Goal: Task Accomplishment & Management: Complete application form

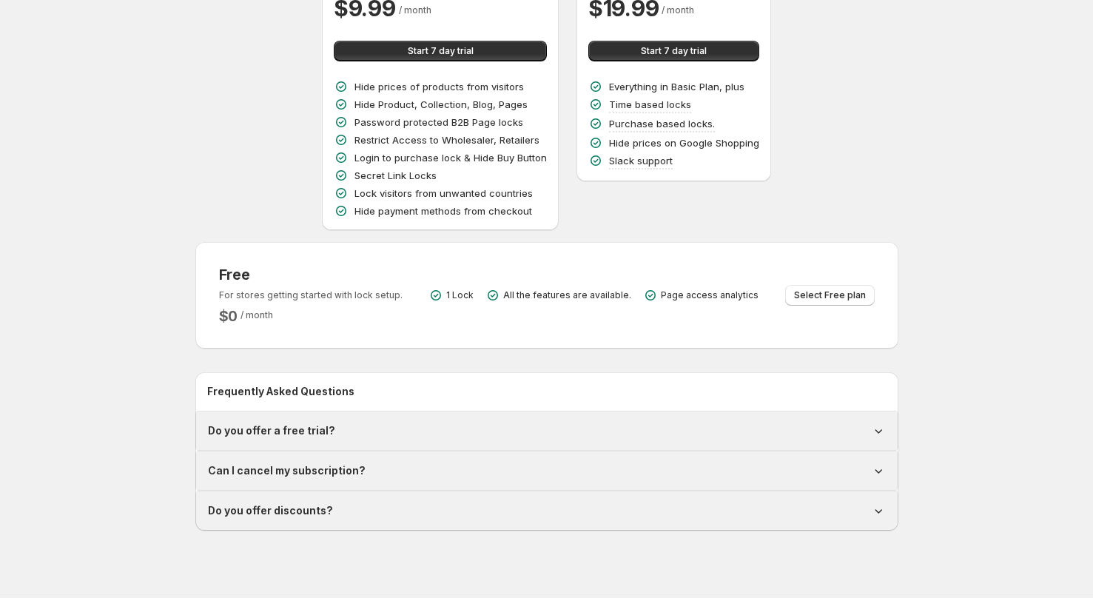
scroll to position [204, 0]
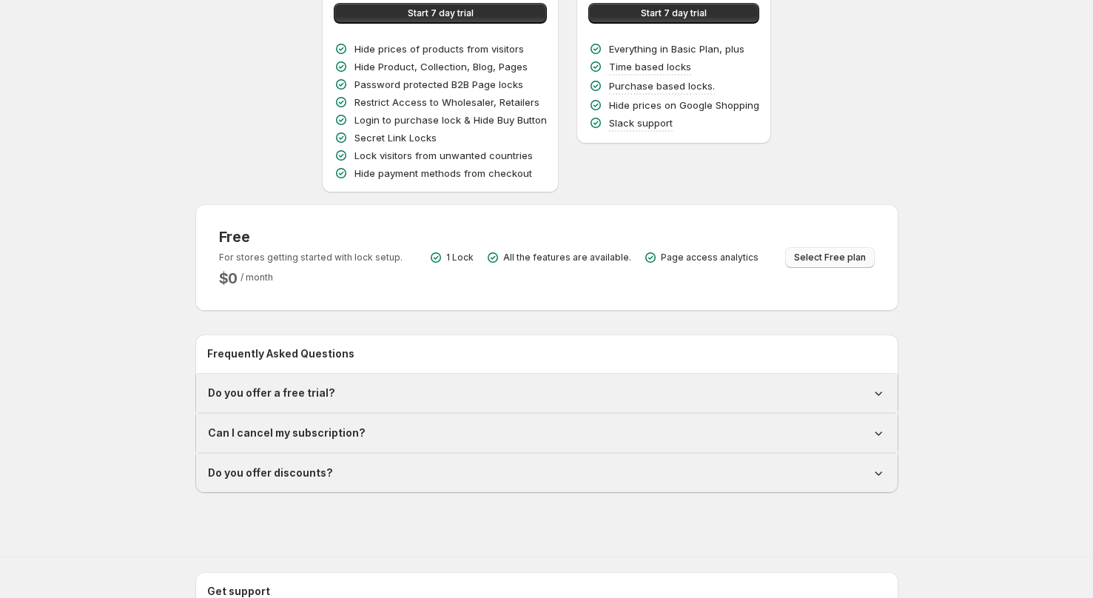
click at [848, 254] on span "Select Free plan" at bounding box center [830, 258] width 72 height 12
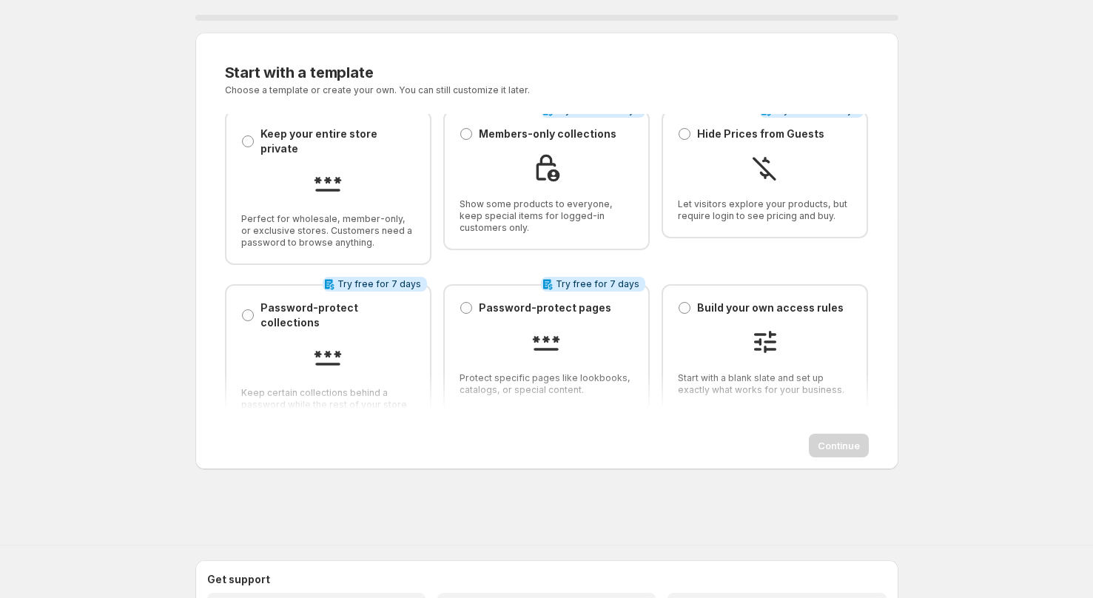
scroll to position [10, 0]
click at [467, 303] on span at bounding box center [466, 309] width 12 height 12
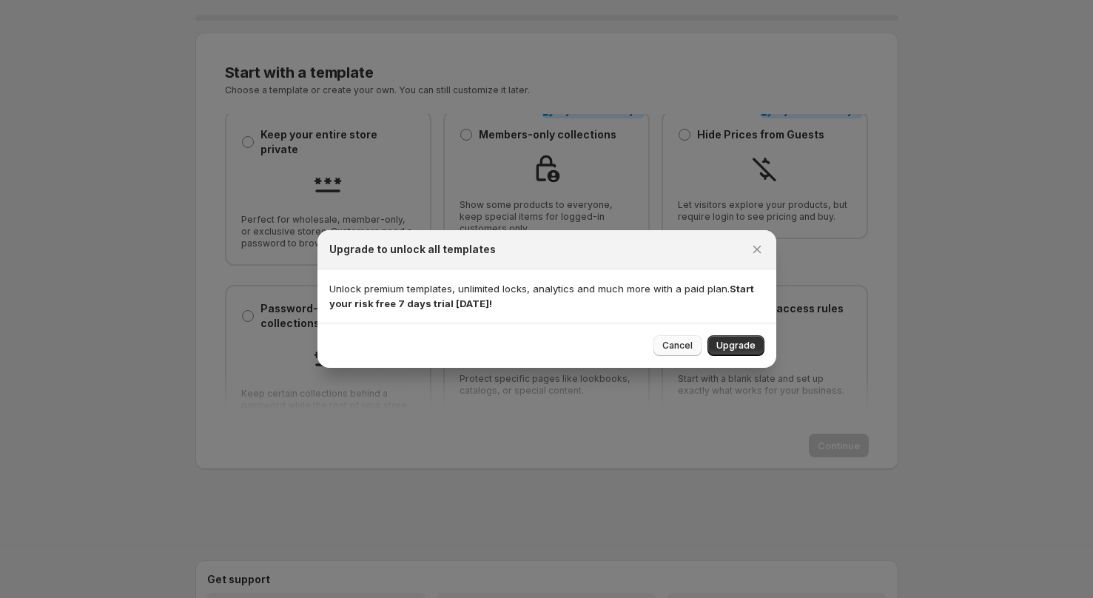
click at [682, 344] on span "Cancel" at bounding box center [677, 346] width 30 height 12
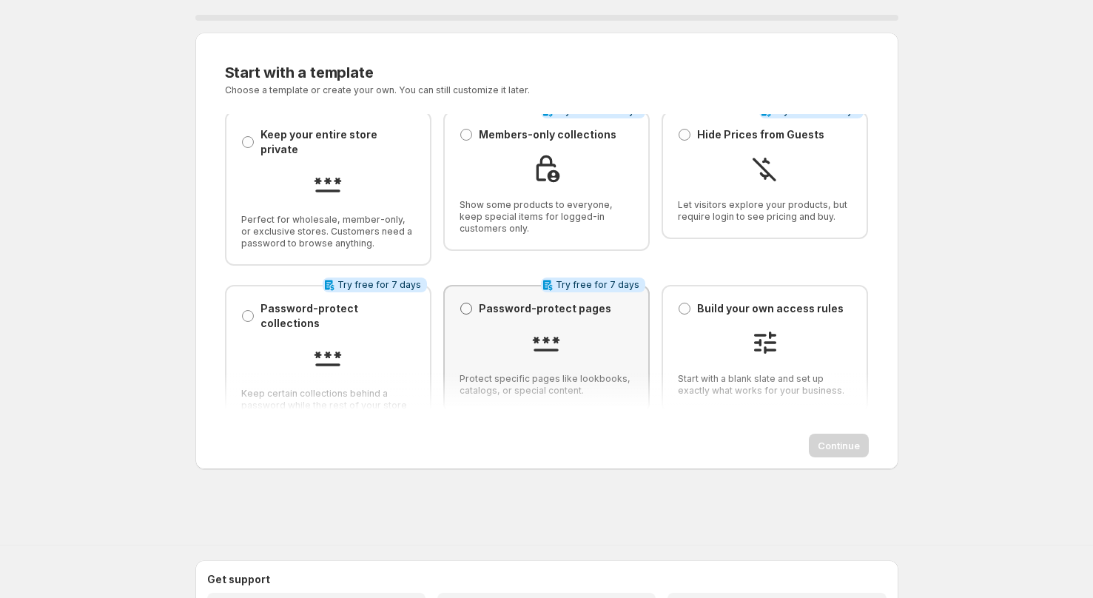
click at [468, 303] on span at bounding box center [466, 309] width 12 height 12
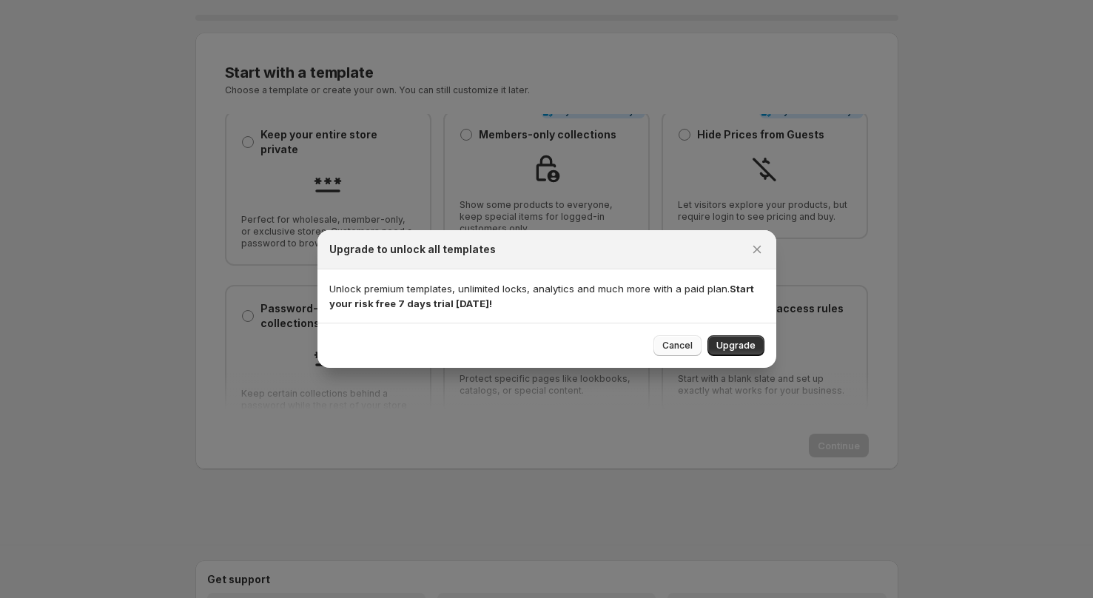
click at [680, 348] on span "Cancel" at bounding box center [677, 346] width 30 height 12
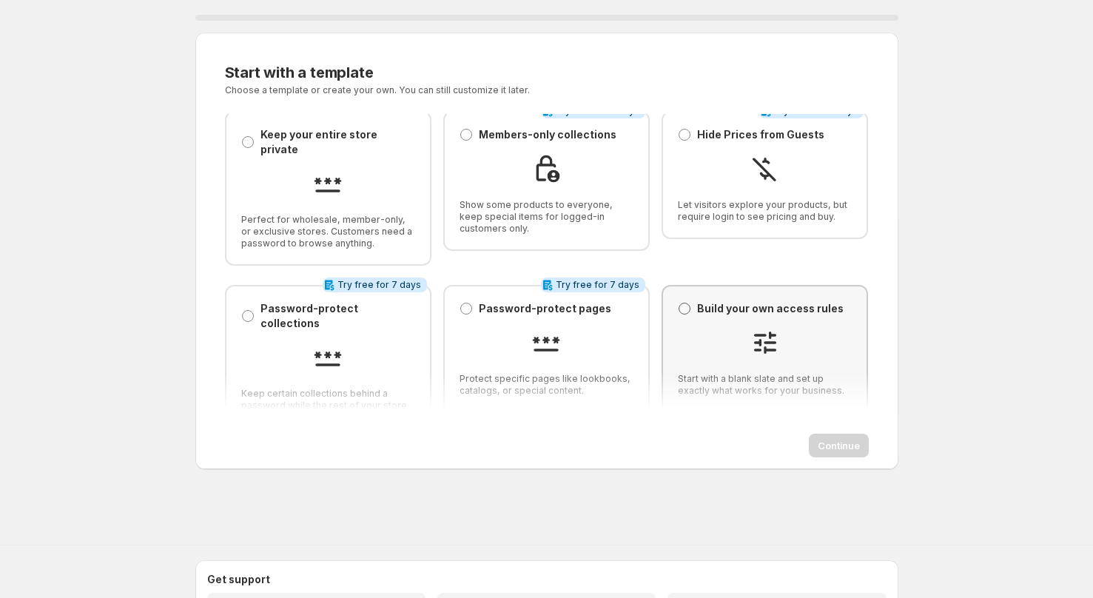
click at [682, 303] on span at bounding box center [684, 309] width 12 height 12
click at [827, 440] on span "Continue" at bounding box center [838, 445] width 42 height 15
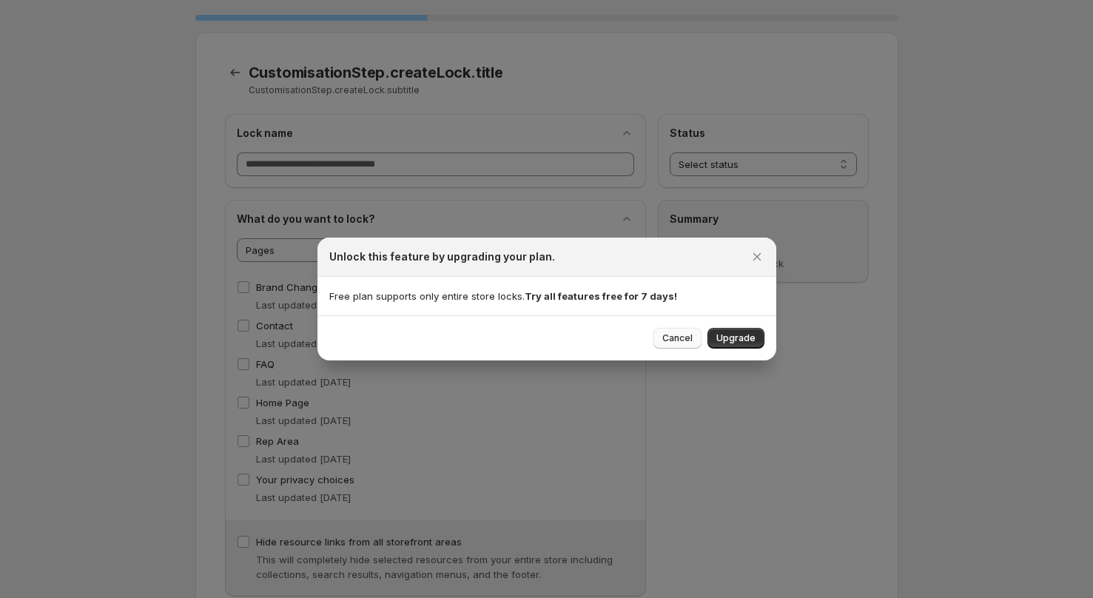
click at [667, 337] on span "Cancel" at bounding box center [677, 338] width 30 height 12
select select "*******"
